Goal: Task Accomplishment & Management: Use online tool/utility

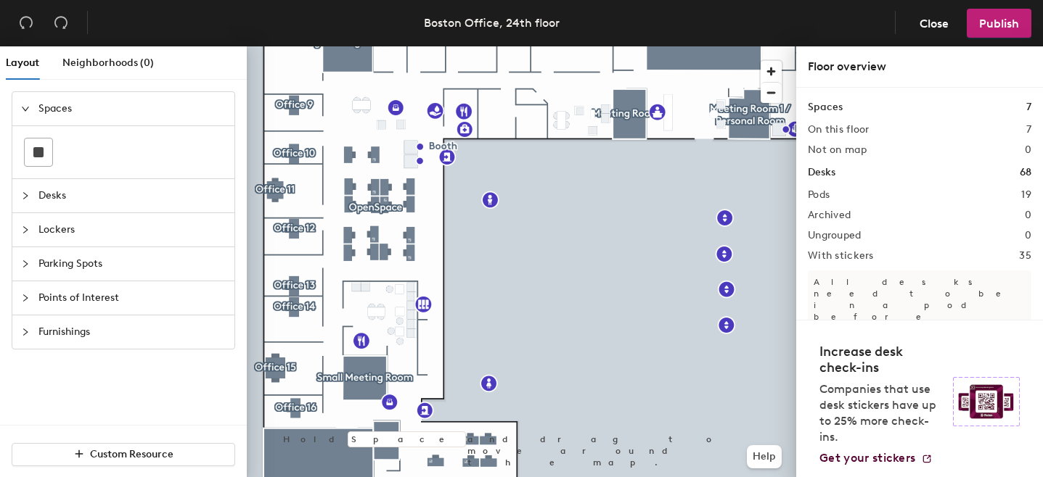
click at [291, 46] on div at bounding box center [521, 46] width 549 height 0
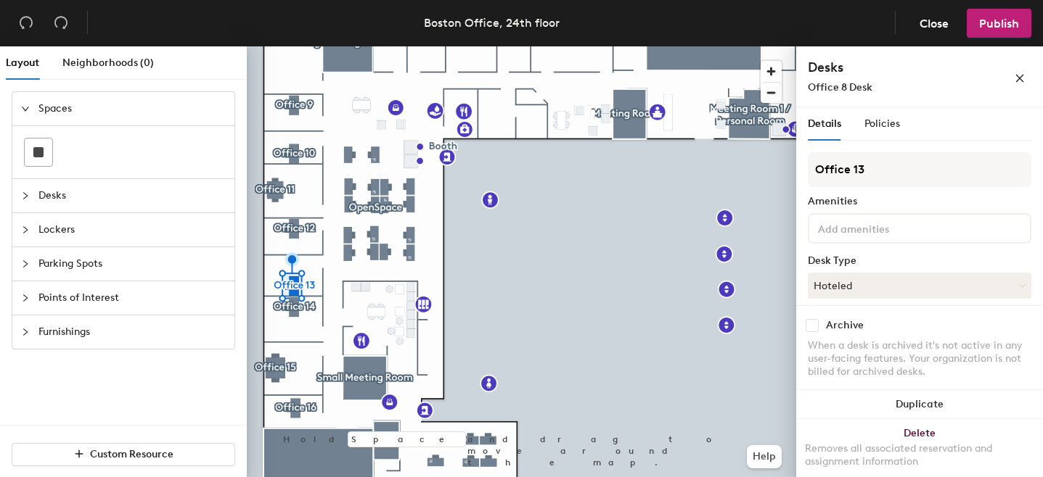
click at [887, 236] on input at bounding box center [880, 227] width 131 height 17
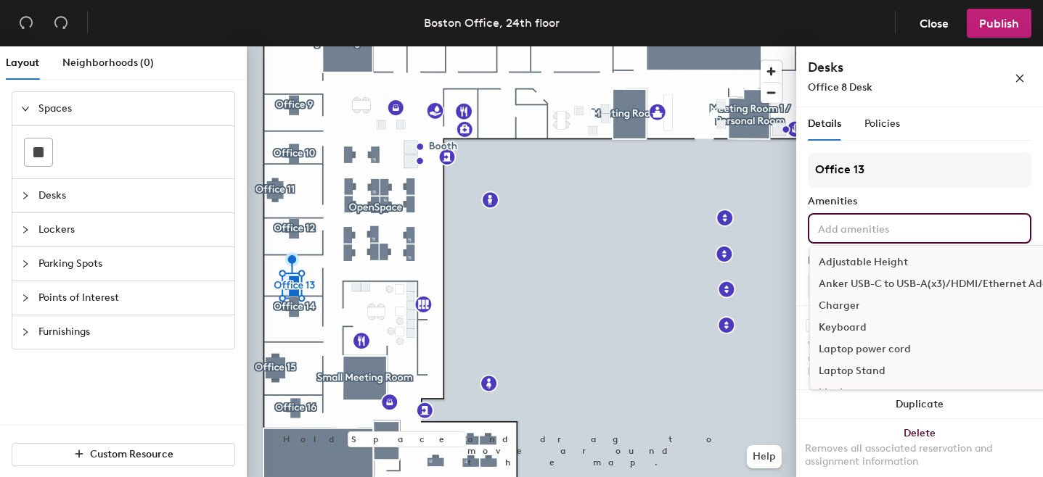
click at [904, 80] on div "Office 8 Desk" at bounding box center [887, 87] width 160 height 15
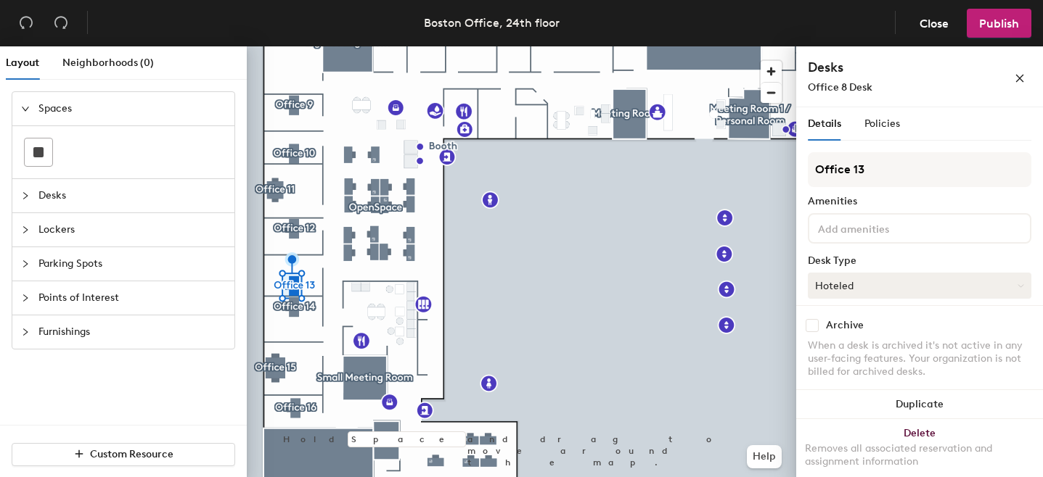
click at [905, 290] on button "Hoteled" at bounding box center [918, 286] width 223 height 26
click at [850, 332] on div "Assigned" at bounding box center [880, 331] width 145 height 22
click at [1008, 17] on span "Publish" at bounding box center [999, 24] width 40 height 14
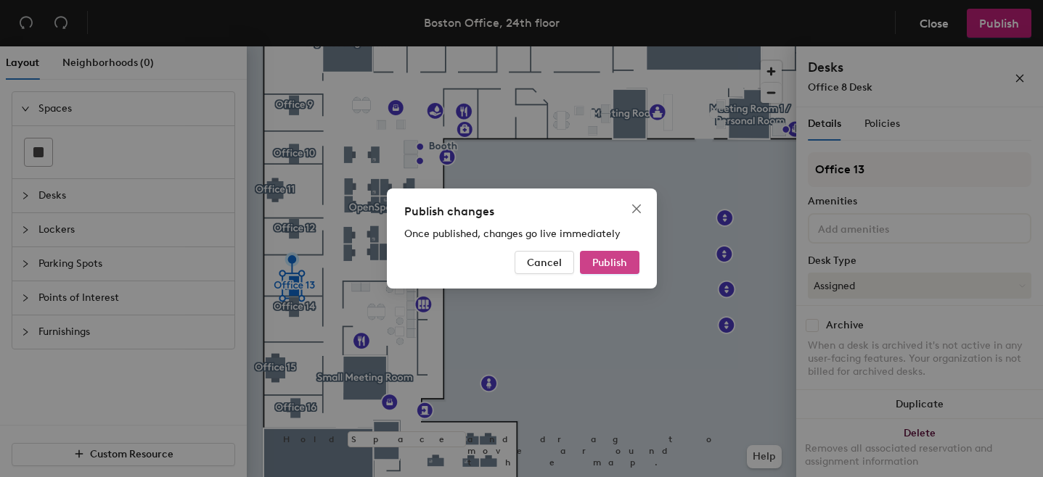
click at [621, 263] on span "Publish" at bounding box center [609, 263] width 35 height 12
